Goal: Task Accomplishment & Management: Manage account settings

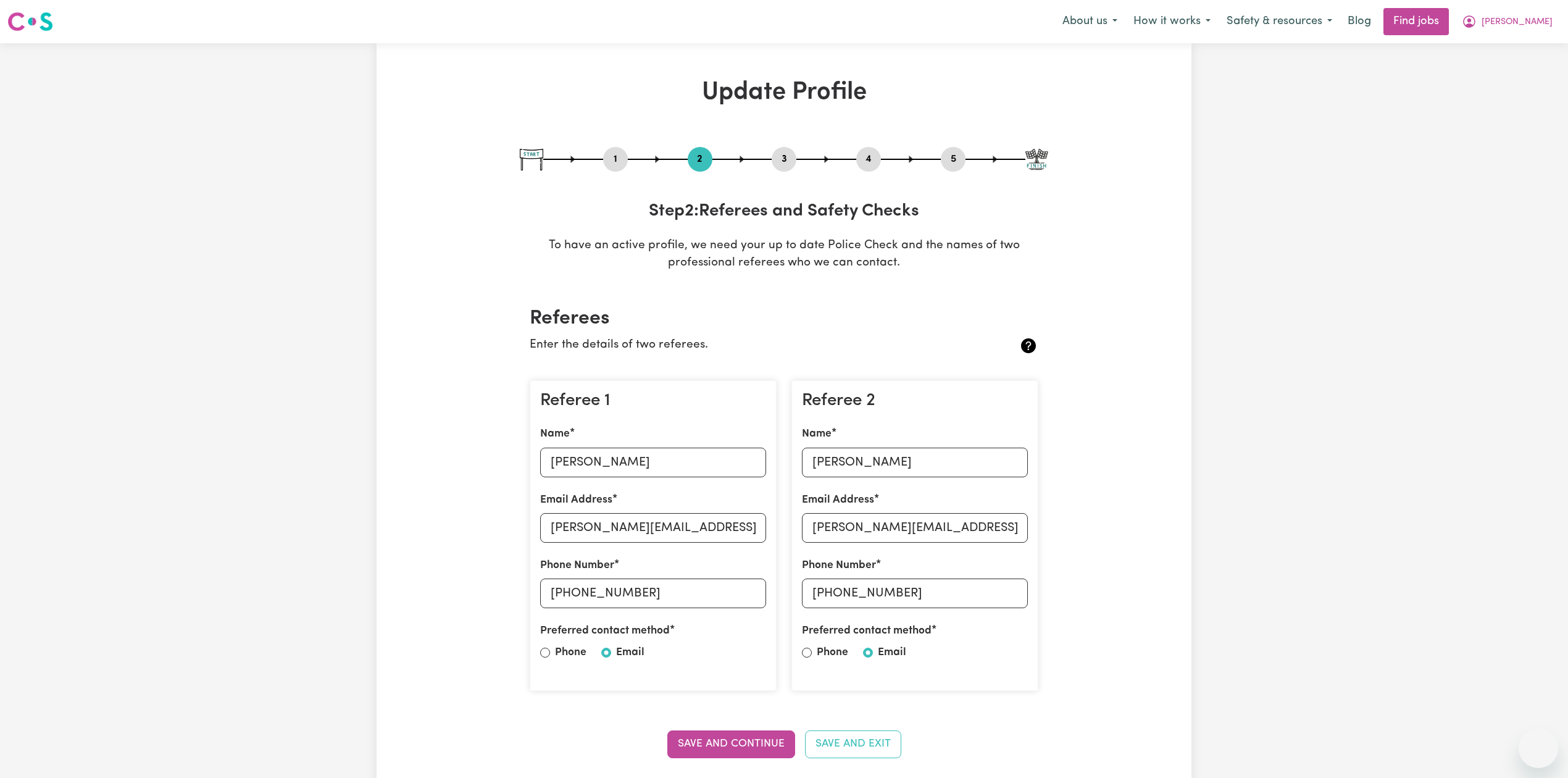
click at [1512, 31] on button "[PERSON_NAME]" at bounding box center [1507, 22] width 107 height 26
click at [1488, 97] on link "Logout" at bounding box center [1511, 94] width 97 height 24
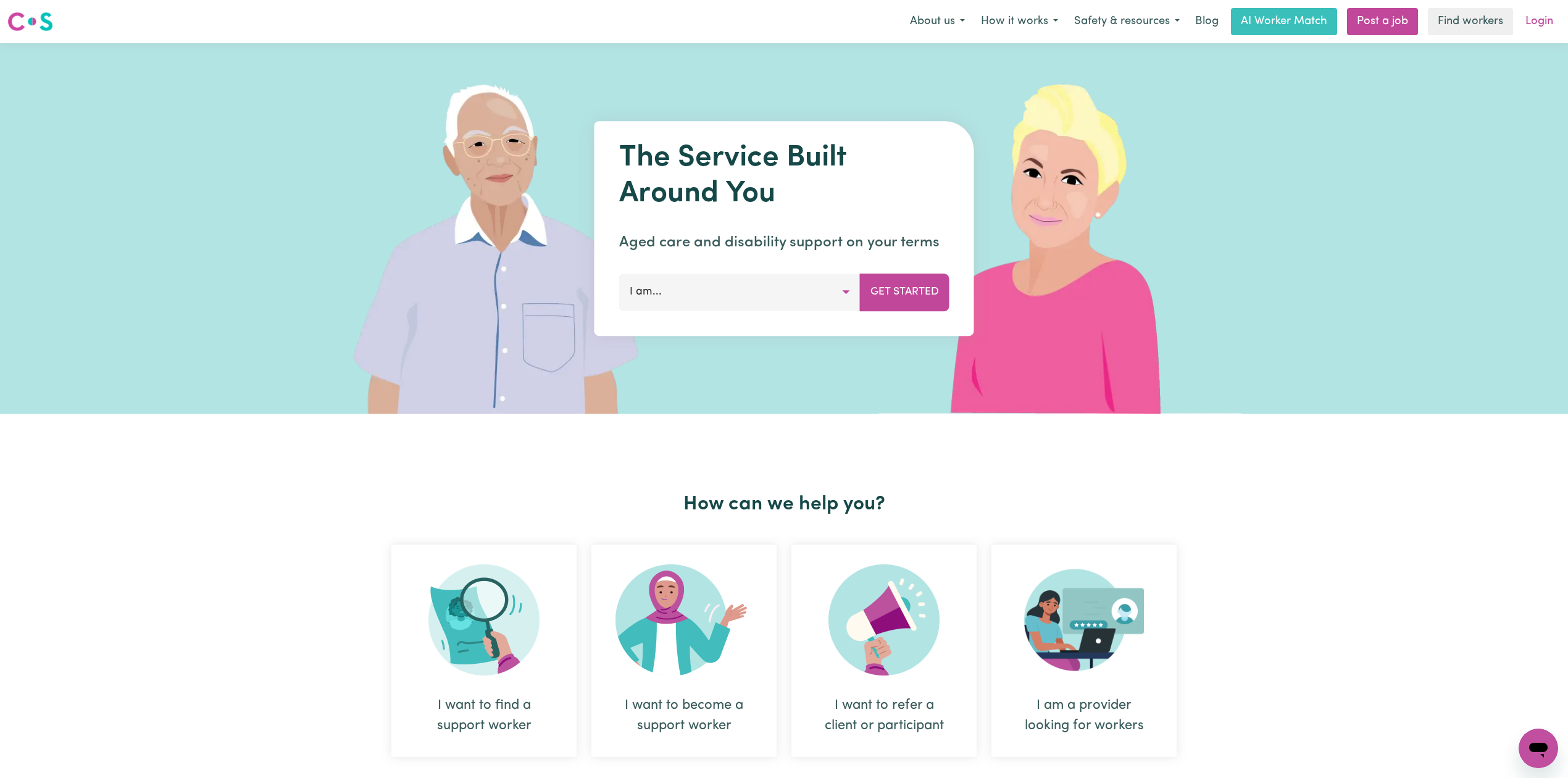
click at [1529, 26] on link "Login" at bounding box center [1539, 21] width 43 height 27
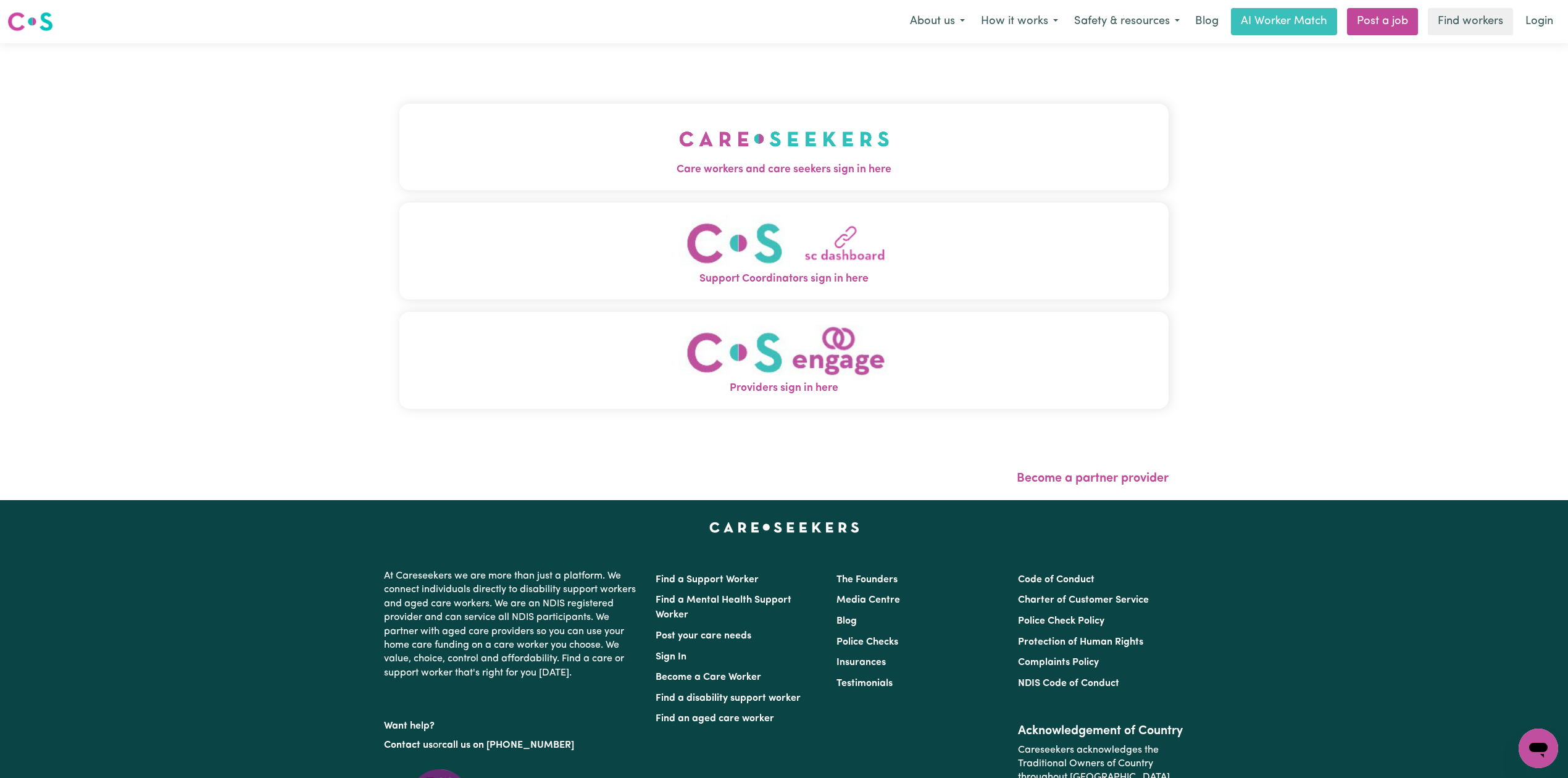
drag, startPoint x: 932, startPoint y: 117, endPoint x: 860, endPoint y: 121, distance: 72.1
click at [919, 117] on button "Care workers and care seekers sign in here" at bounding box center [784, 147] width 769 height 86
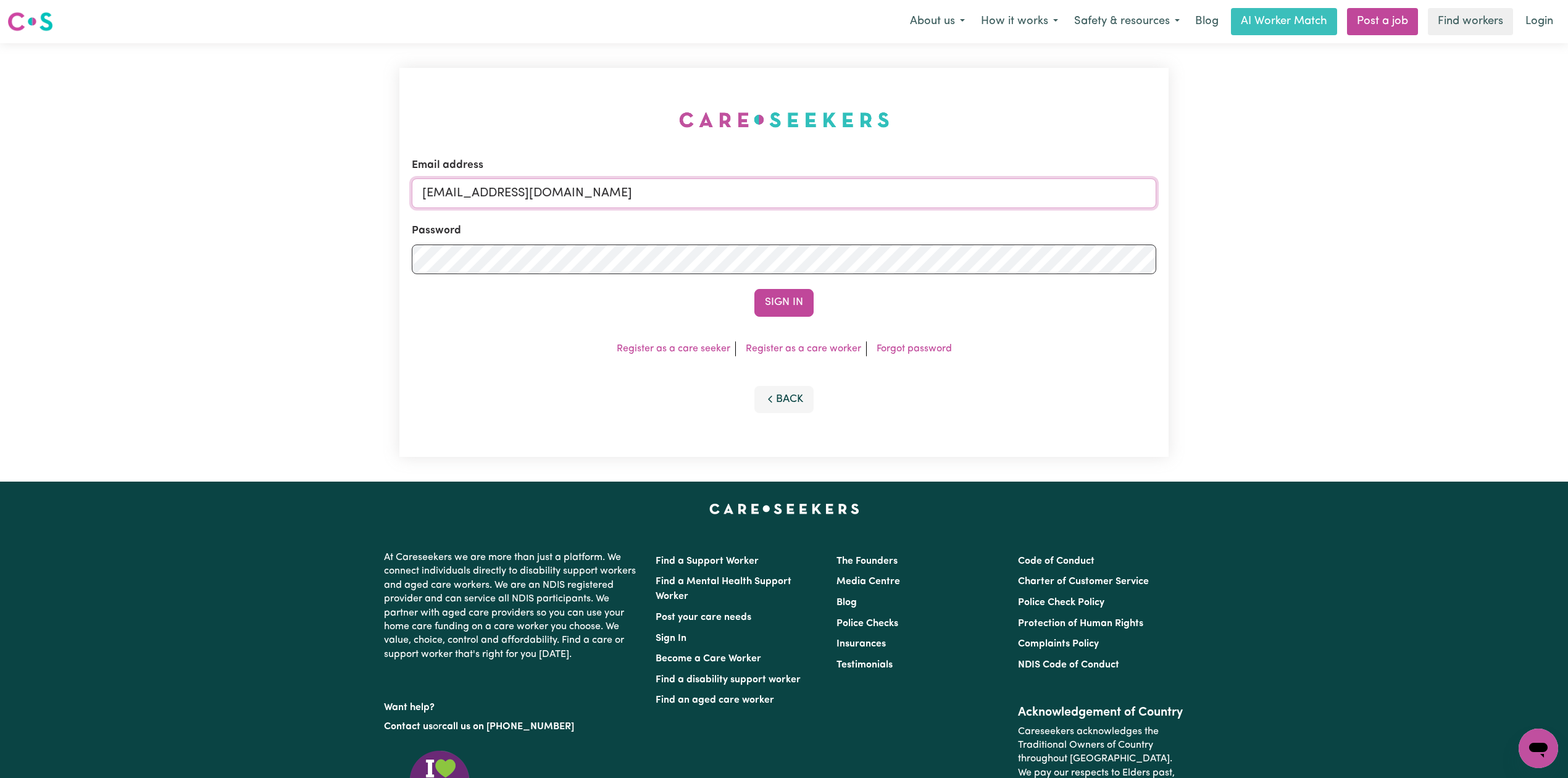
click at [630, 193] on input "[EMAIL_ADDRESS][DOMAIN_NAME]" at bounding box center [784, 194] width 744 height 30
drag, startPoint x: 487, startPoint y: 188, endPoint x: 894, endPoint y: 226, distance: 408.8
click at [898, 222] on form "Email address Superuser~[EMAIL_ADDRESS][DOMAIN_NAME] Password Sign In" at bounding box center [784, 237] width 744 height 160
type input "Superuser~[EMAIL_ADDRESS][DOMAIN_NAME]"
click at [763, 310] on button "Sign In" at bounding box center [784, 302] width 60 height 27
